Goal: Task Accomplishment & Management: Manage account settings

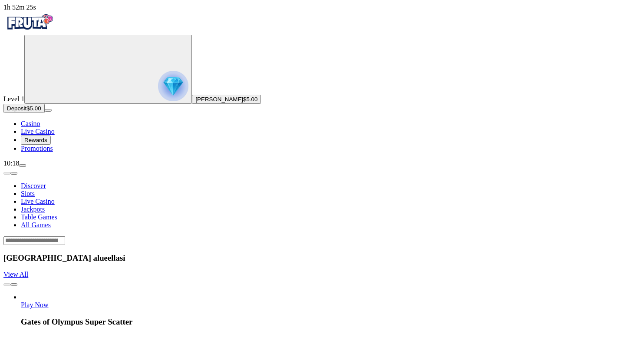
click at [23, 165] on span "menu icon" at bounding box center [23, 165] width 0 height 0
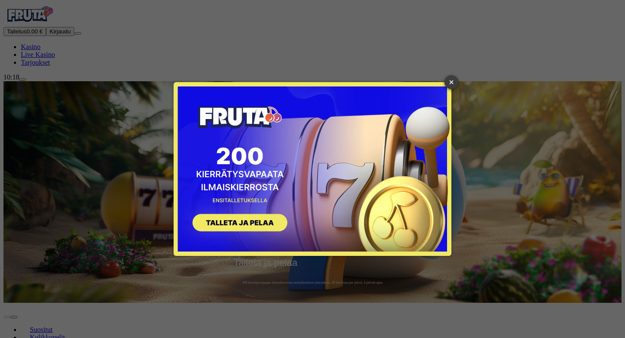
click at [449, 84] on link "×" at bounding box center [452, 82] width 14 height 14
